Goal: Find specific page/section: Locate a particular part of the current website

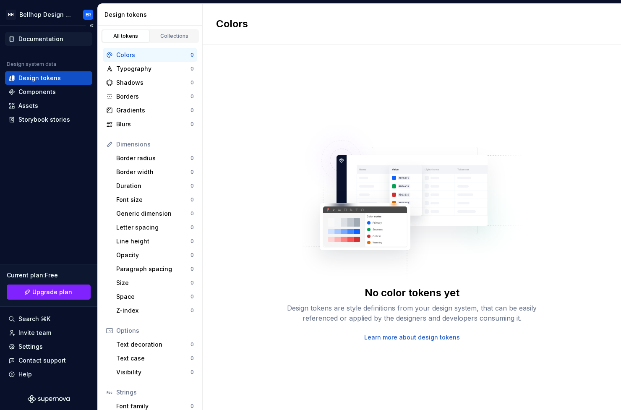
click at [40, 38] on div "Documentation" at bounding box center [40, 39] width 45 height 8
click at [46, 42] on div "Documentation" at bounding box center [40, 39] width 45 height 8
